Goal: Transaction & Acquisition: Purchase product/service

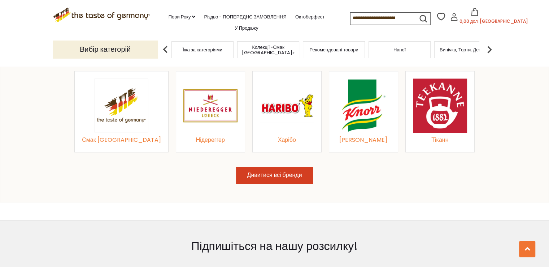
scroll to position [831, 0]
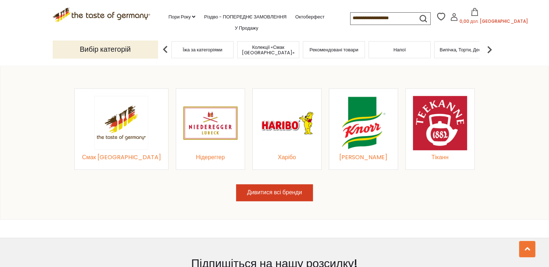
click at [352, 139] on img at bounding box center [364, 123] width 54 height 54
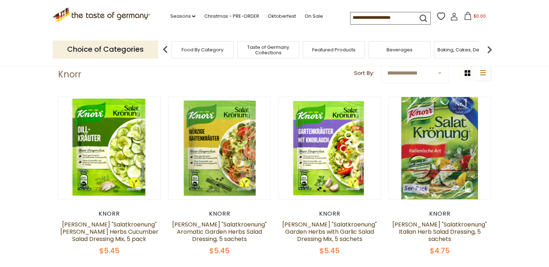
scroll to position [19, 0]
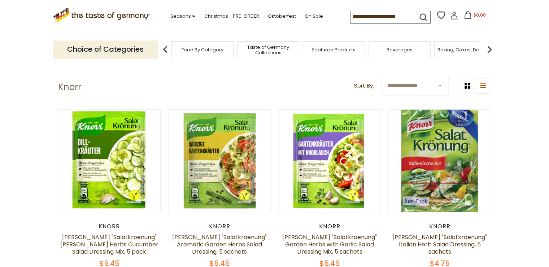
drag, startPoint x: 540, startPoint y: 143, endPoint x: 541, endPoint y: 152, distance: 9.0
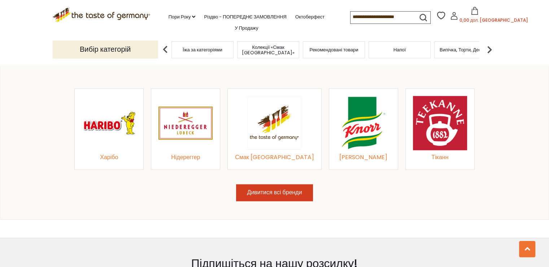
scroll to position [831, 0]
